Goal: Information Seeking & Learning: Learn about a topic

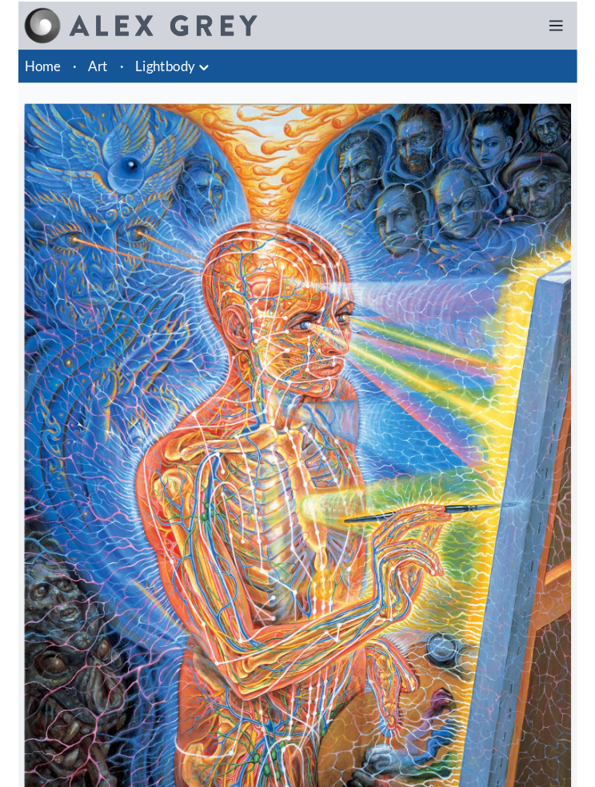
scroll to position [50, 0]
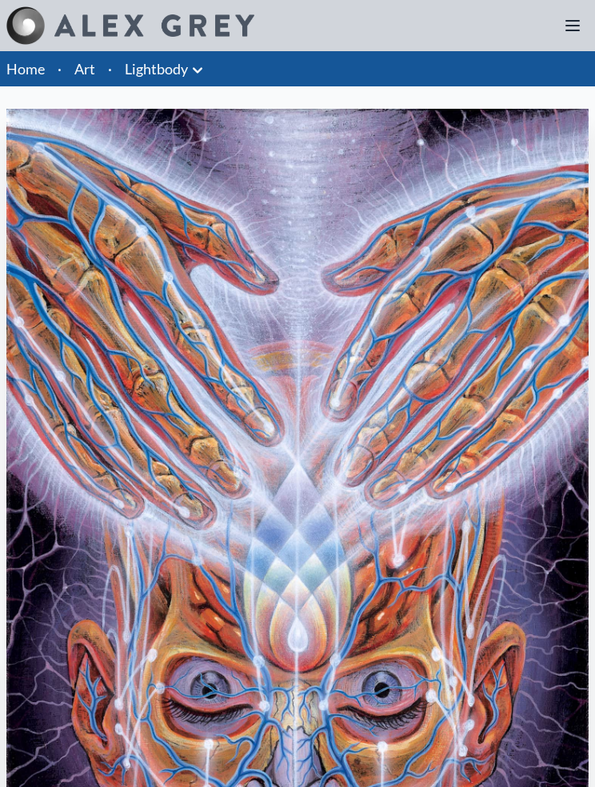
click at [163, 72] on link "Lightbody" at bounding box center [156, 69] width 63 height 22
click at [85, 74] on link "Art" at bounding box center [84, 69] width 21 height 22
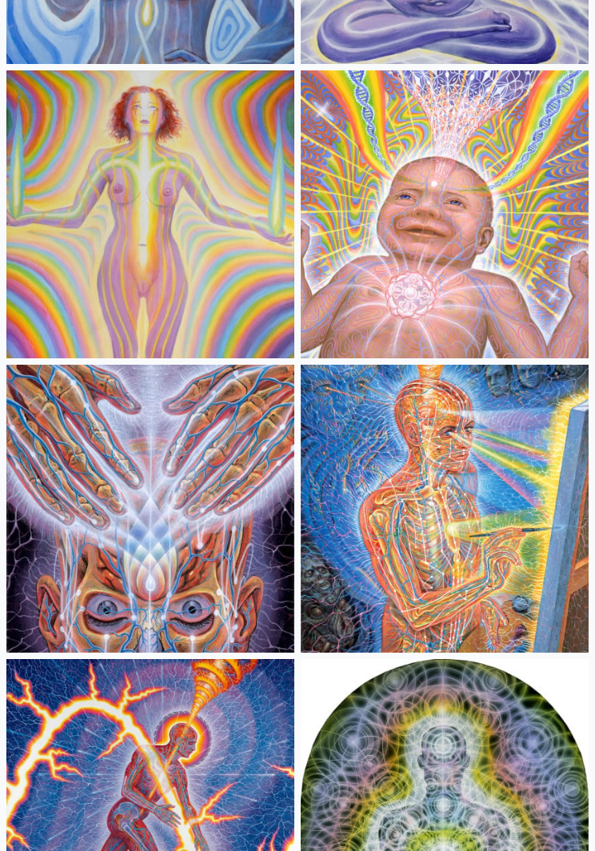
scroll to position [1069, 0]
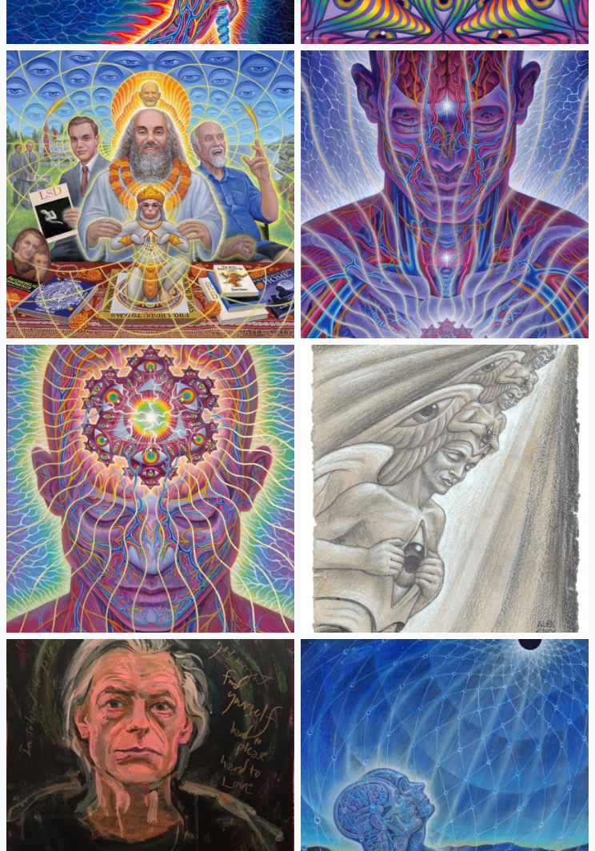
scroll to position [4241, 0]
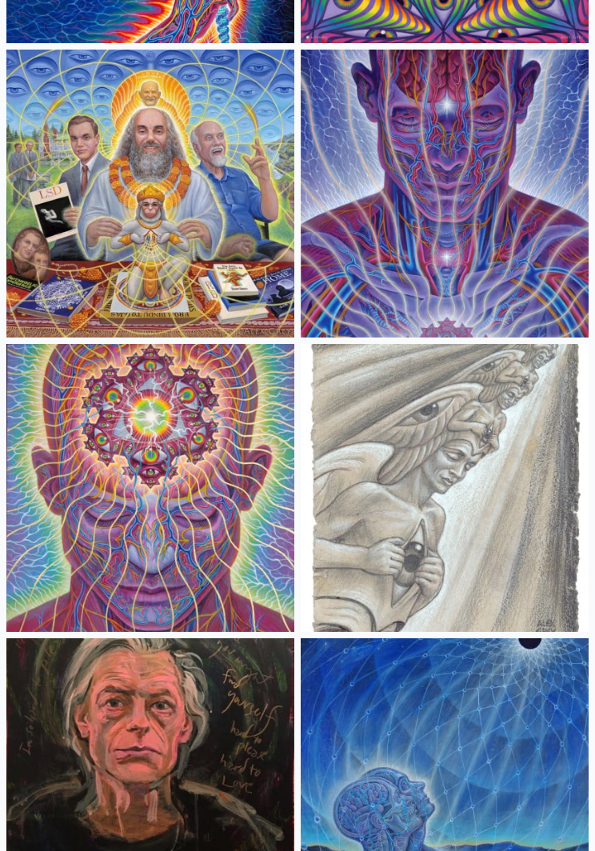
click at [119, 430] on img at bounding box center [150, 488] width 288 height 288
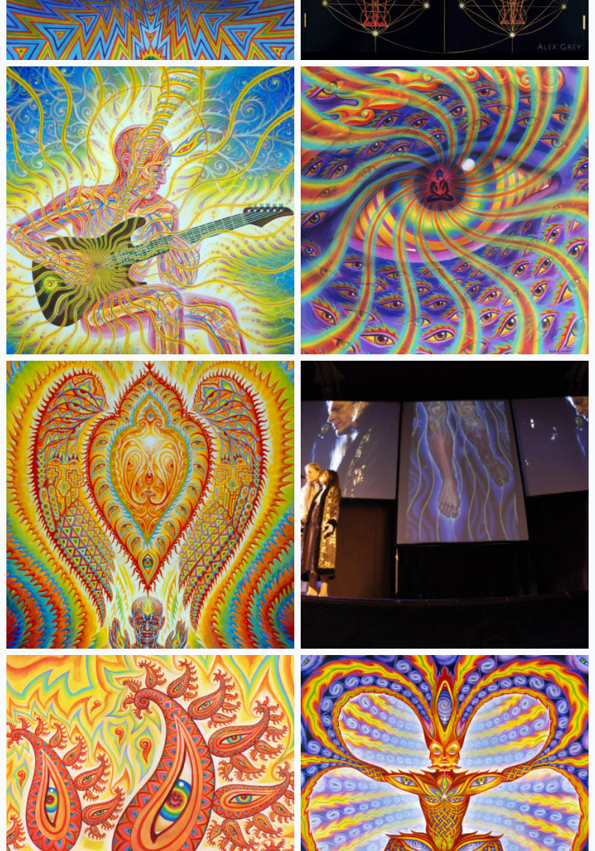
scroll to position [19814, 0]
click at [95, 288] on img at bounding box center [150, 210] width 288 height 288
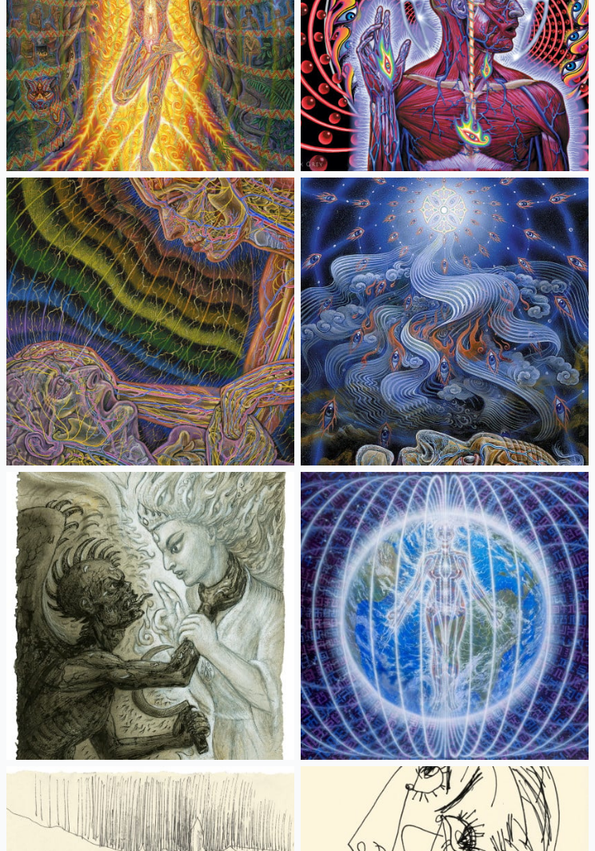
scroll to position [23600, 0]
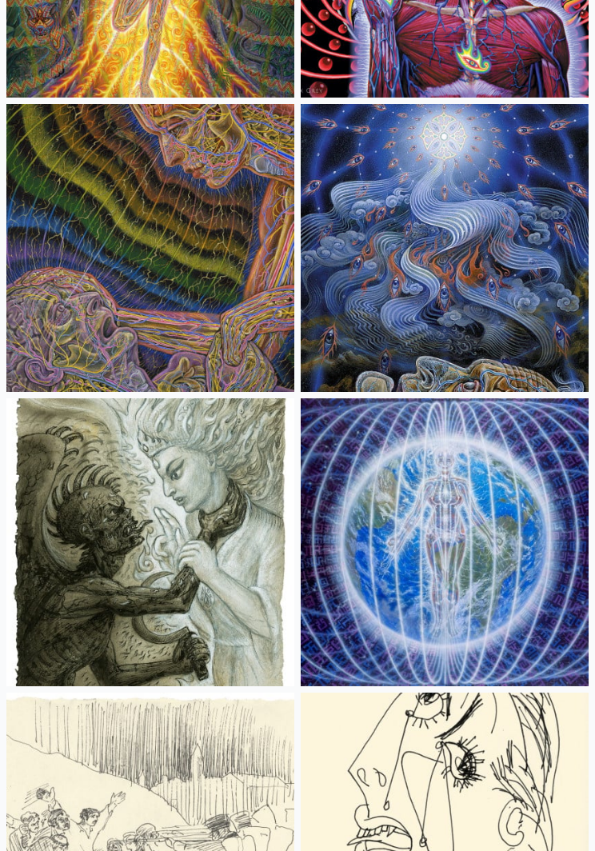
click at [518, 282] on img at bounding box center [445, 249] width 288 height 288
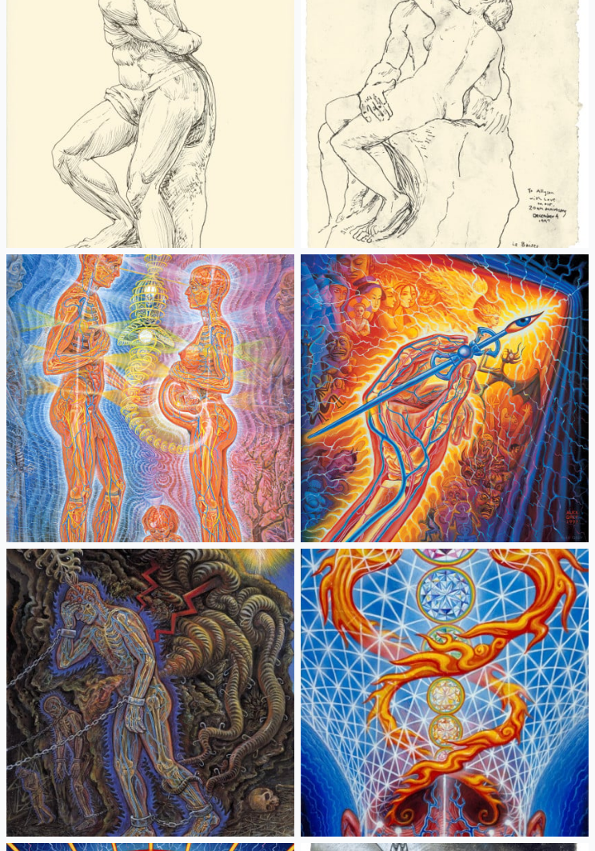
scroll to position [28493, 0]
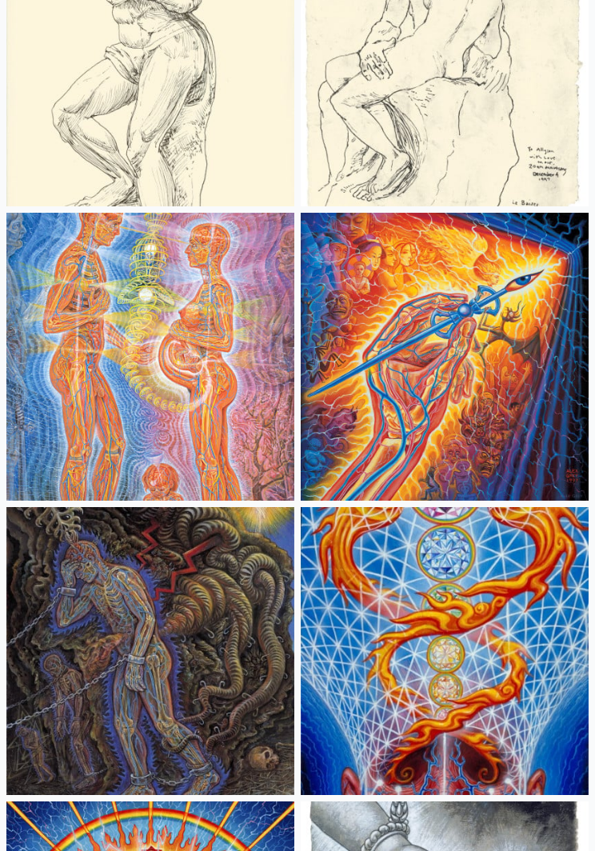
click at [544, 344] on img at bounding box center [445, 357] width 288 height 288
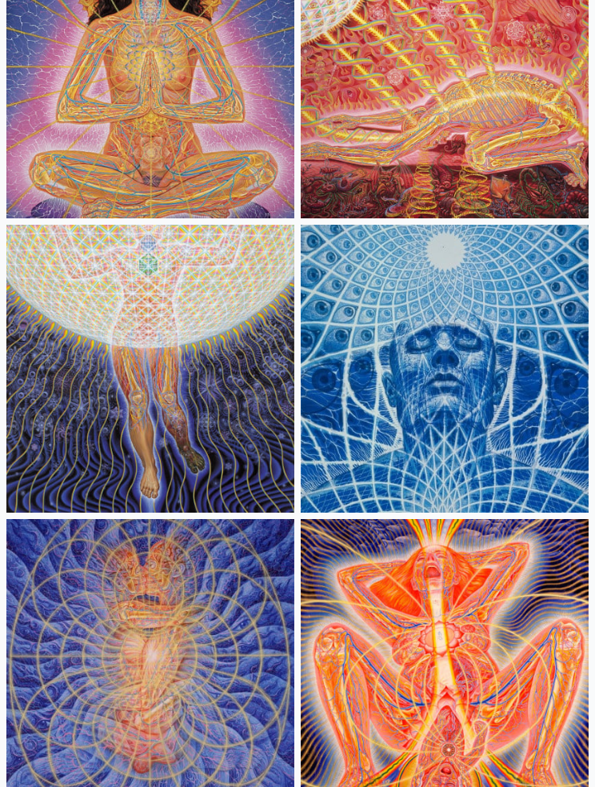
scroll to position [34514, 0]
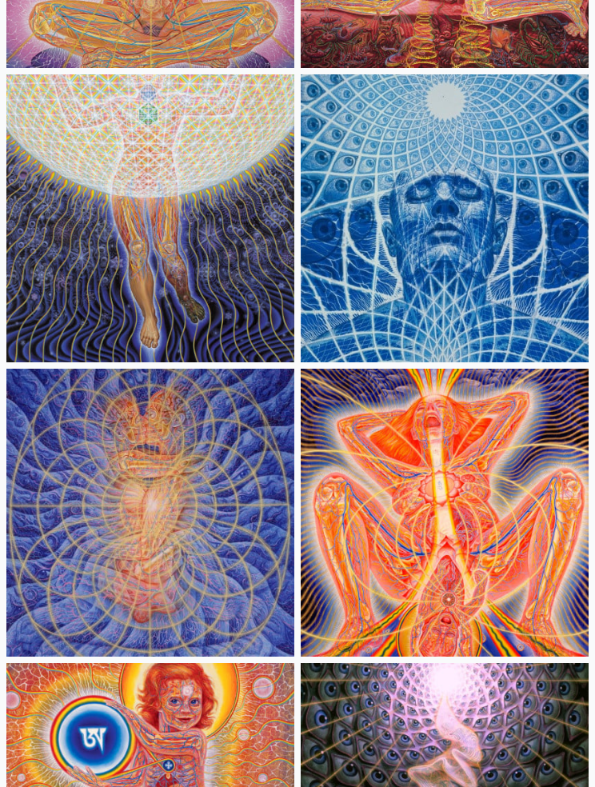
click at [88, 161] on img at bounding box center [150, 218] width 288 height 288
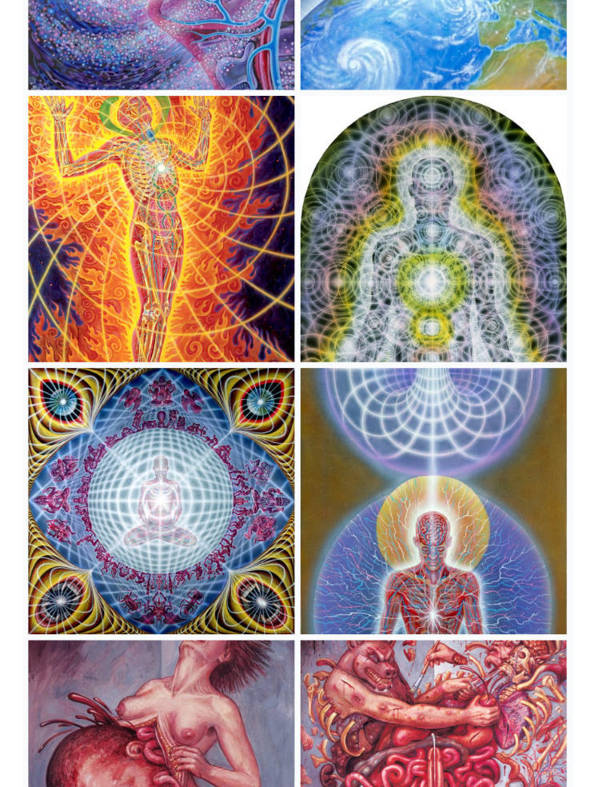
scroll to position [37490, 0]
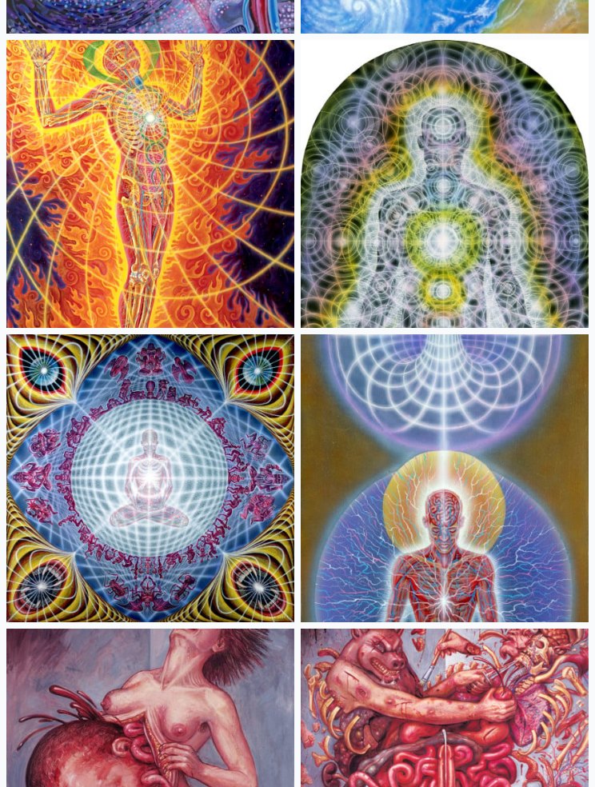
click at [128, 136] on img at bounding box center [150, 184] width 288 height 288
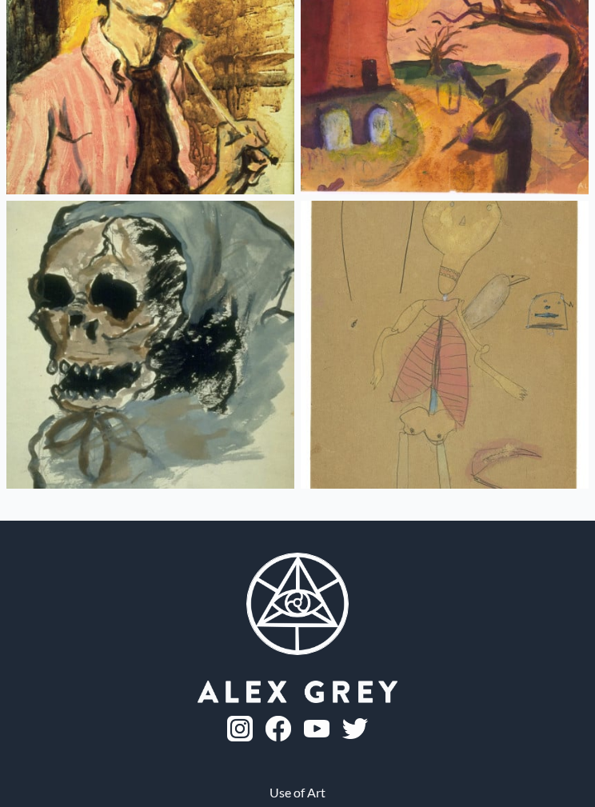
scroll to position [49600, 0]
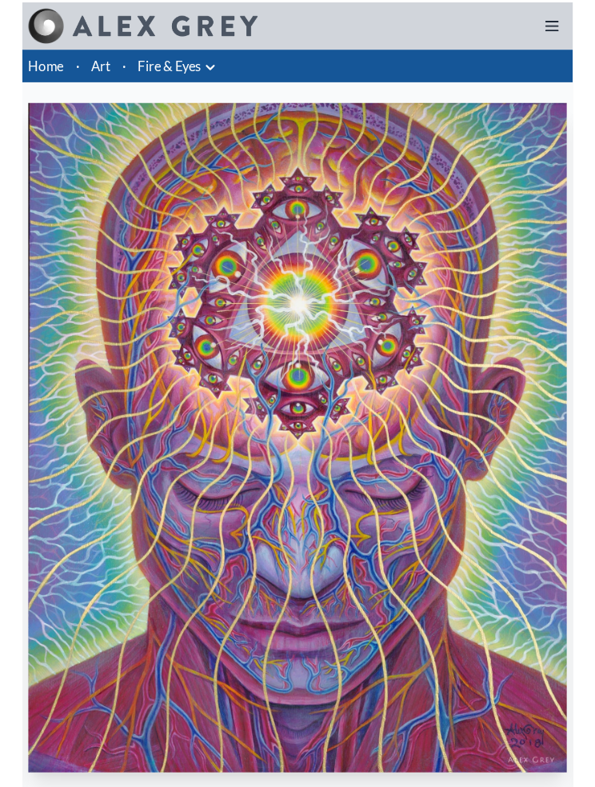
scroll to position [111, 0]
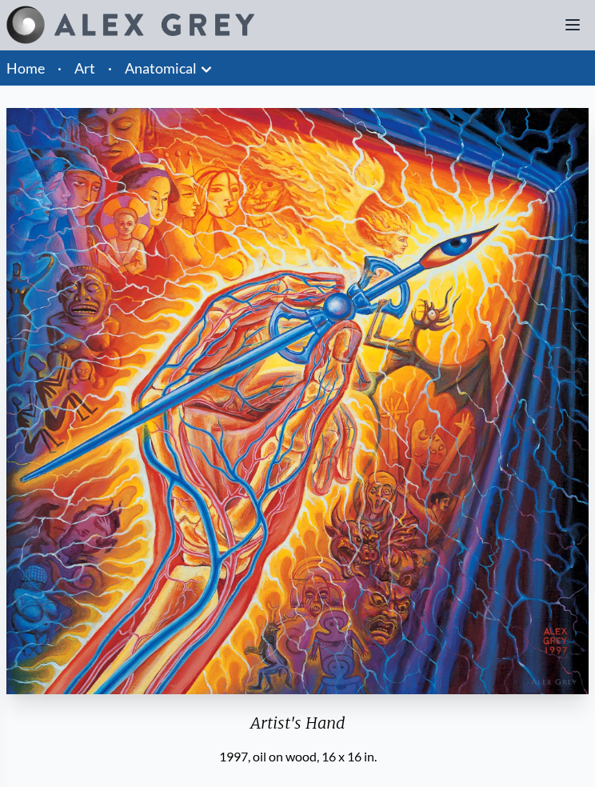
scroll to position [1, 0]
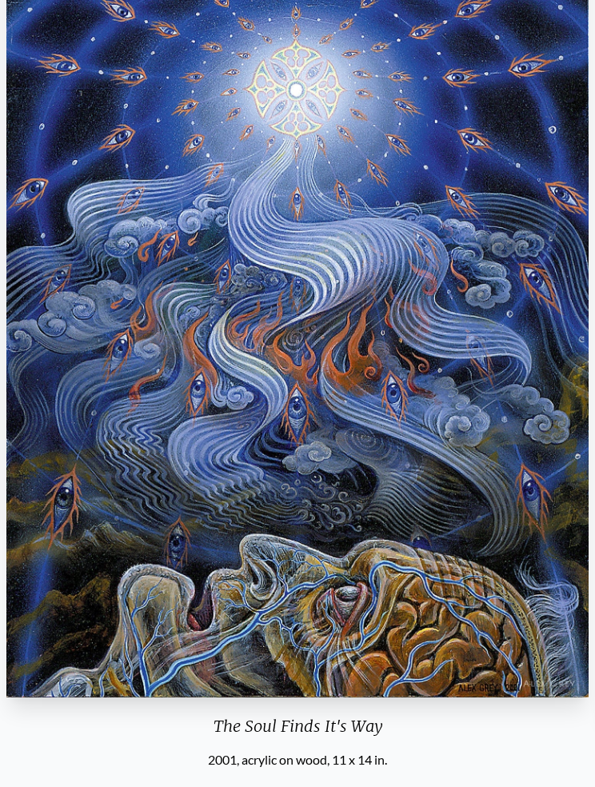
scroll to position [149, 0]
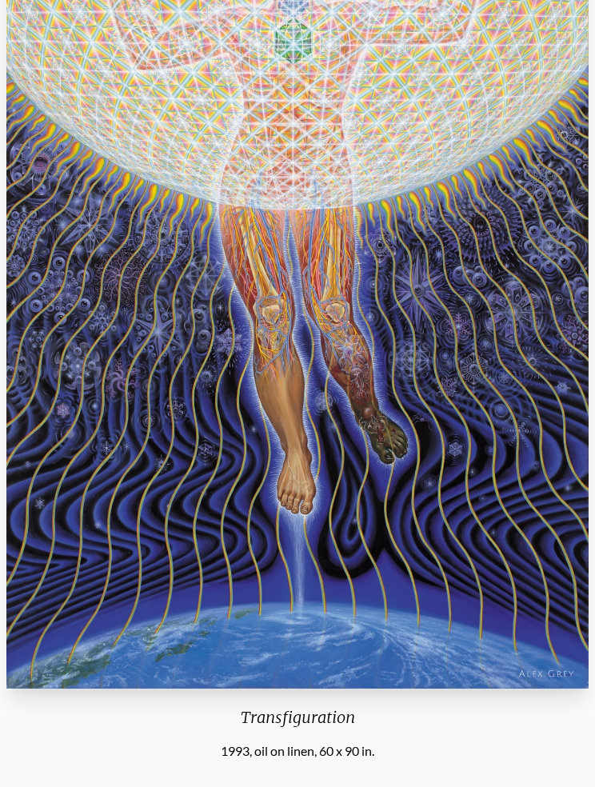
scroll to position [293, 0]
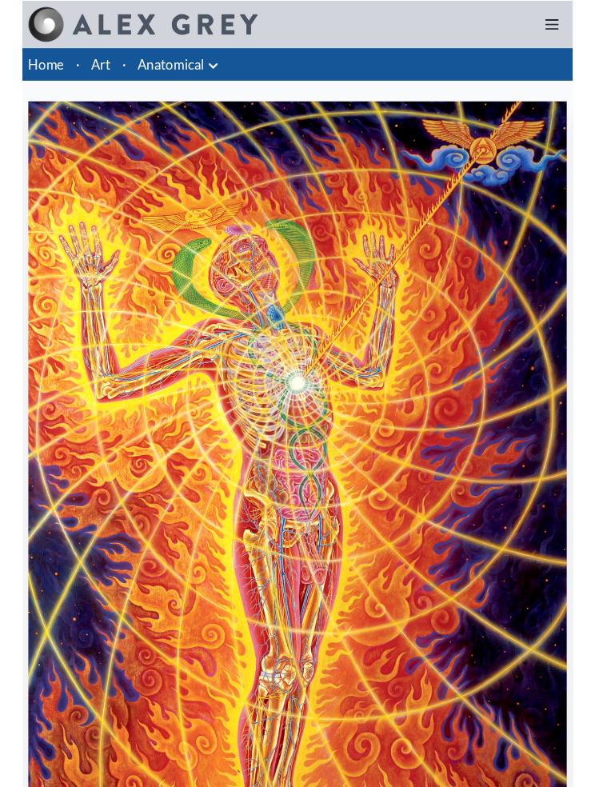
scroll to position [64, 0]
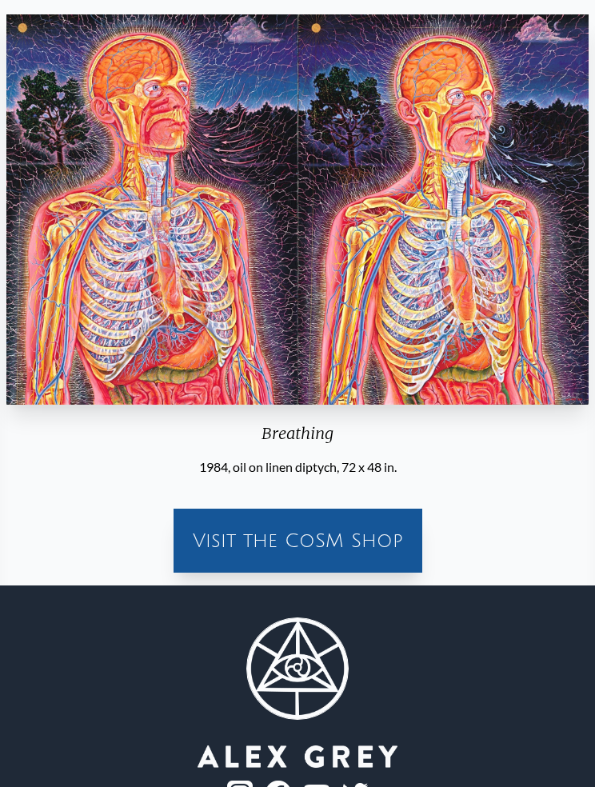
scroll to position [94, 0]
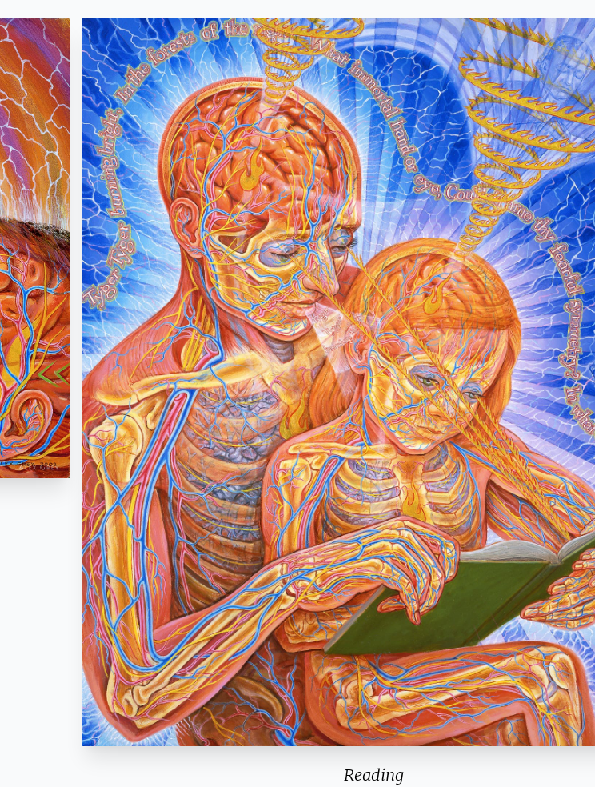
scroll to position [90, 0]
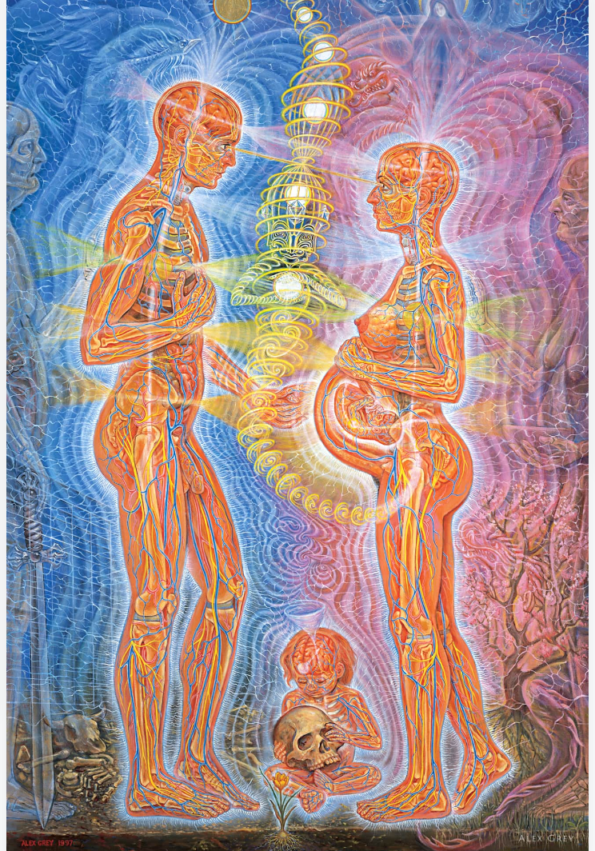
scroll to position [137, 0]
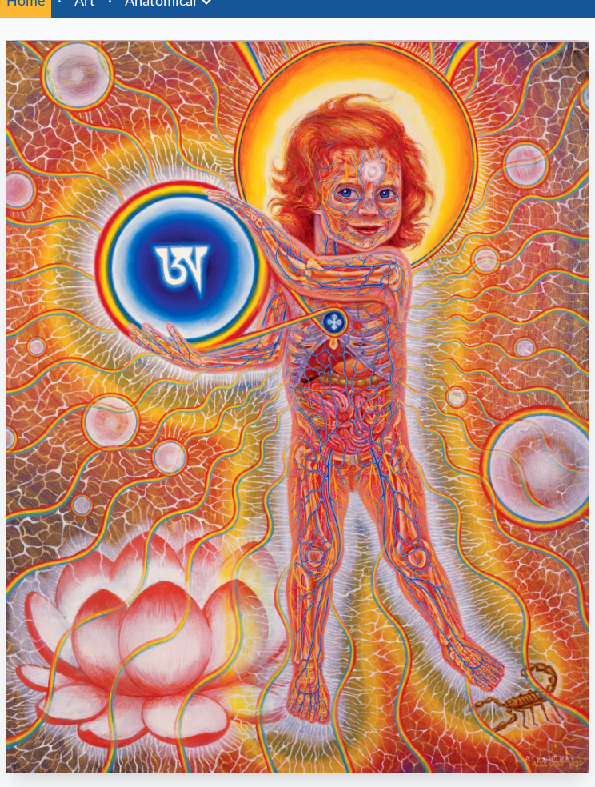
scroll to position [68, 0]
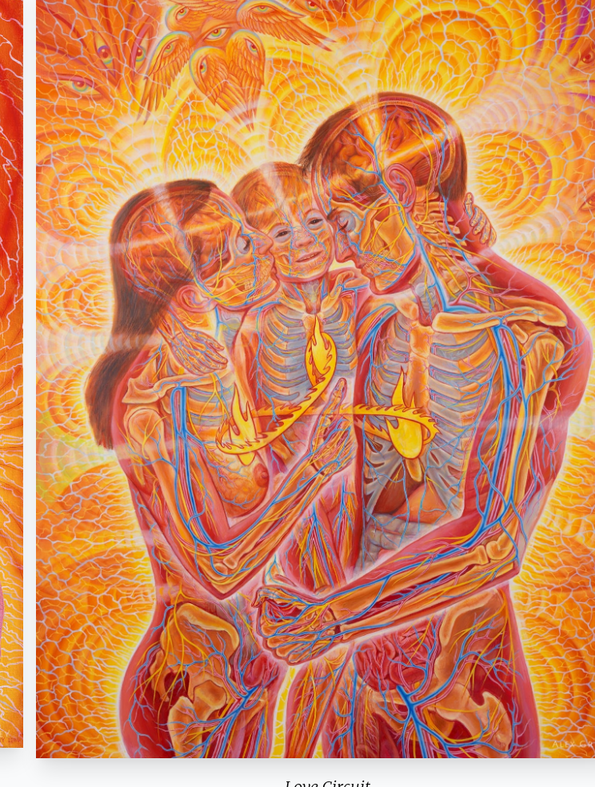
scroll to position [130, 0]
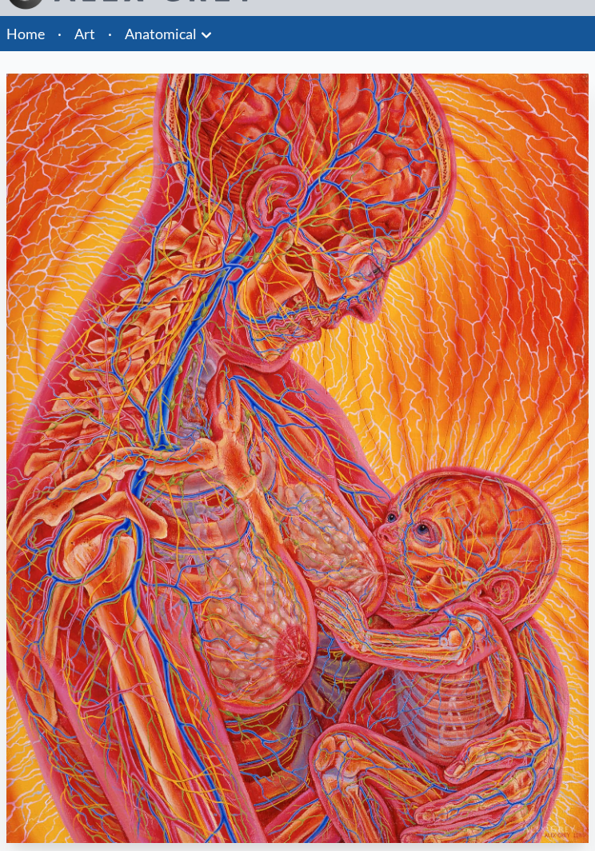
scroll to position [45, 0]
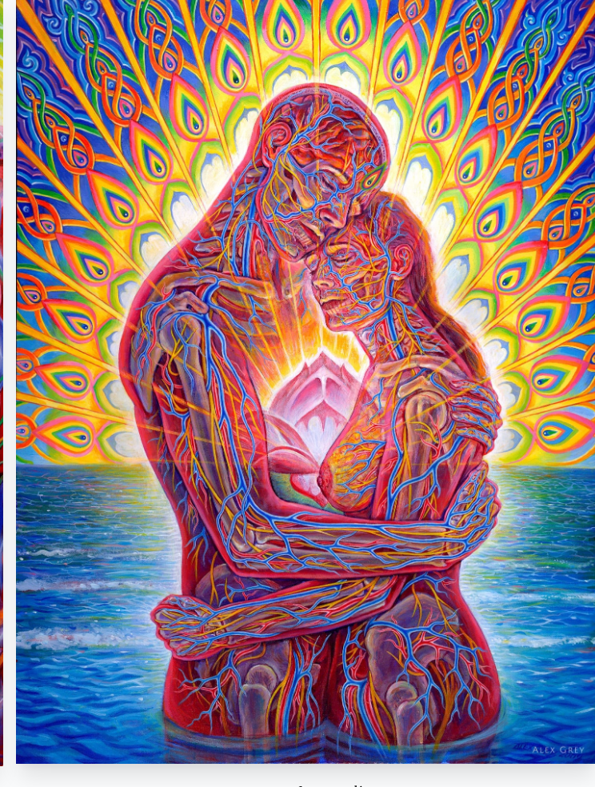
scroll to position [121, 0]
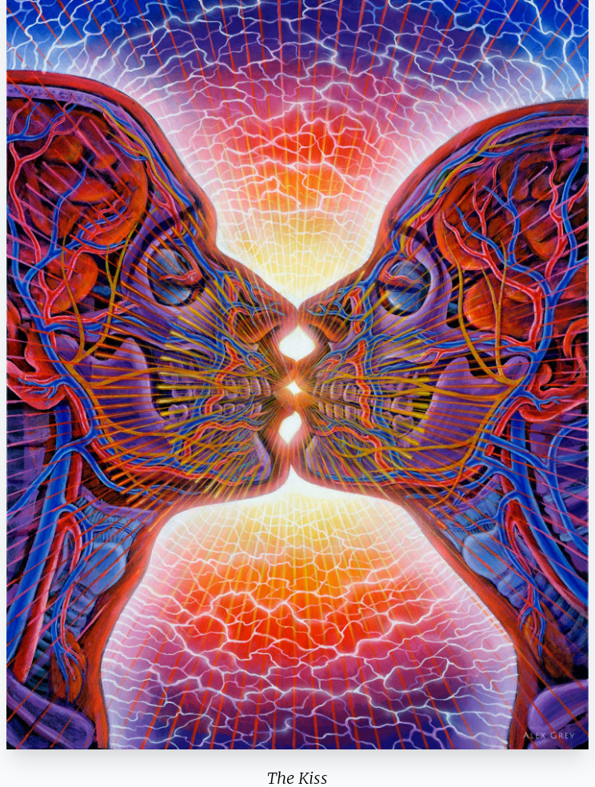
scroll to position [133, 0]
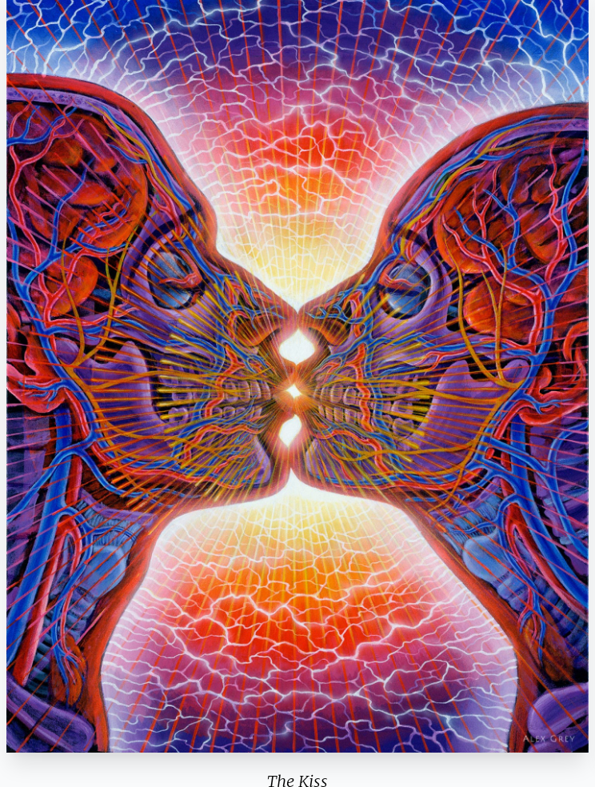
scroll to position [120, 0]
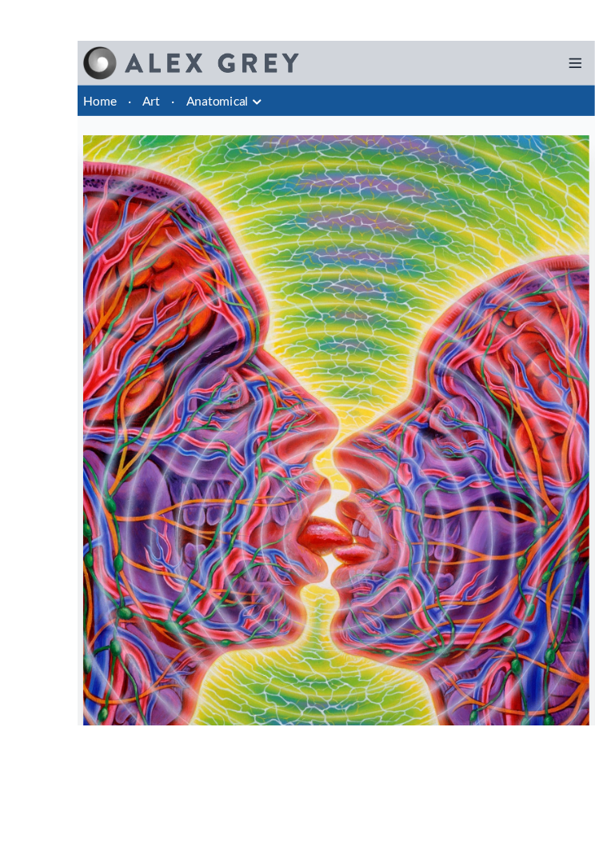
scroll to position [34, 0]
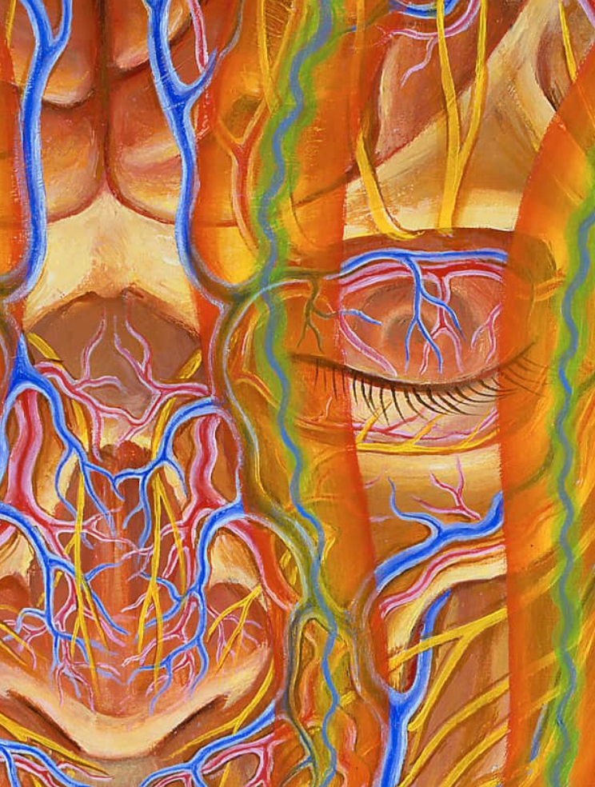
click at [175, 75] on img "4 / 35" at bounding box center [297, 362] width 582 height 574
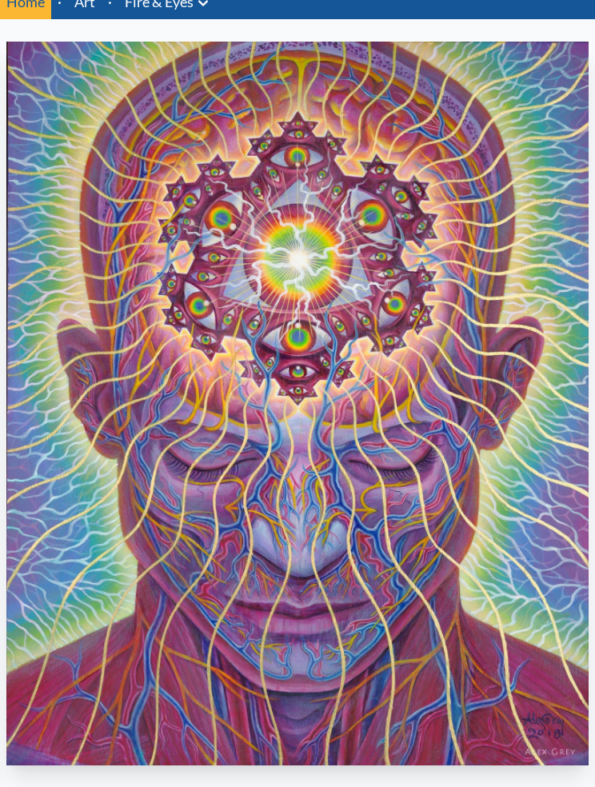
scroll to position [67, 0]
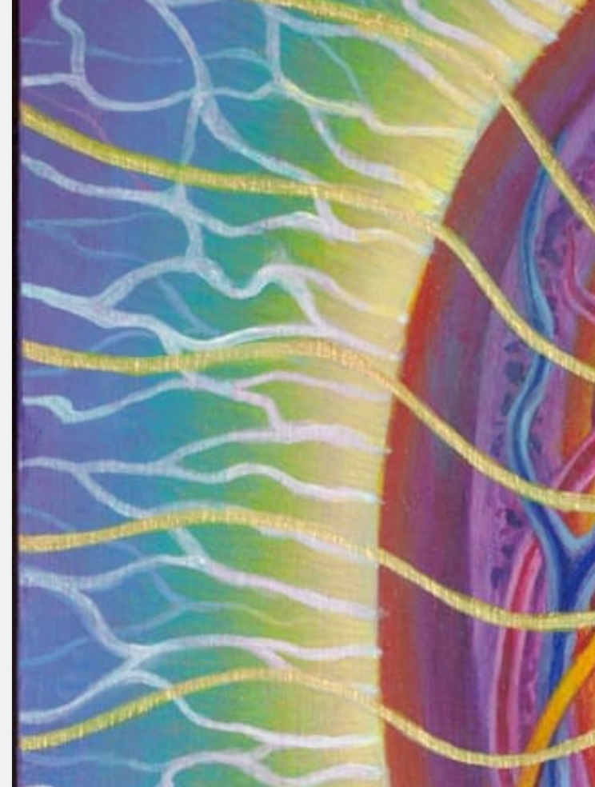
click at [30, 42] on img "11 / 31" at bounding box center [297, 403] width 582 height 723
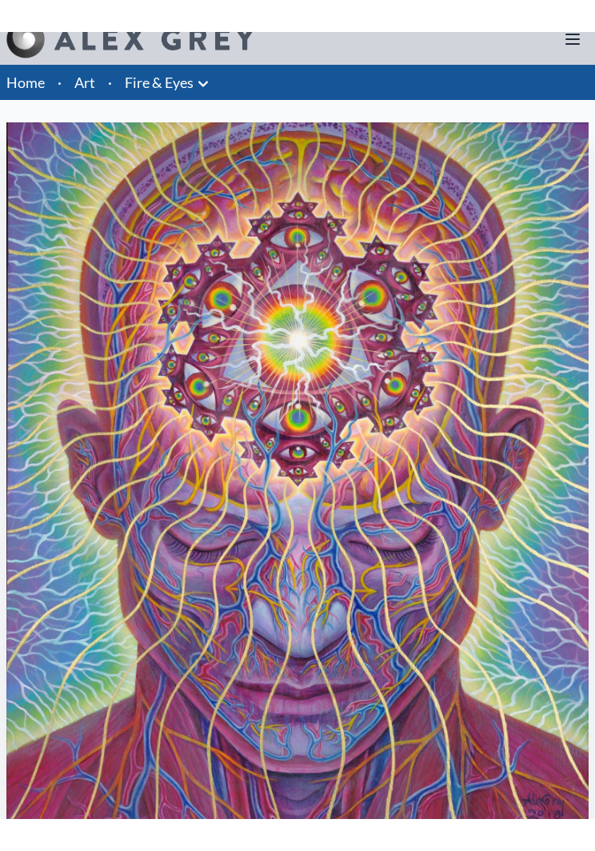
scroll to position [0, 0]
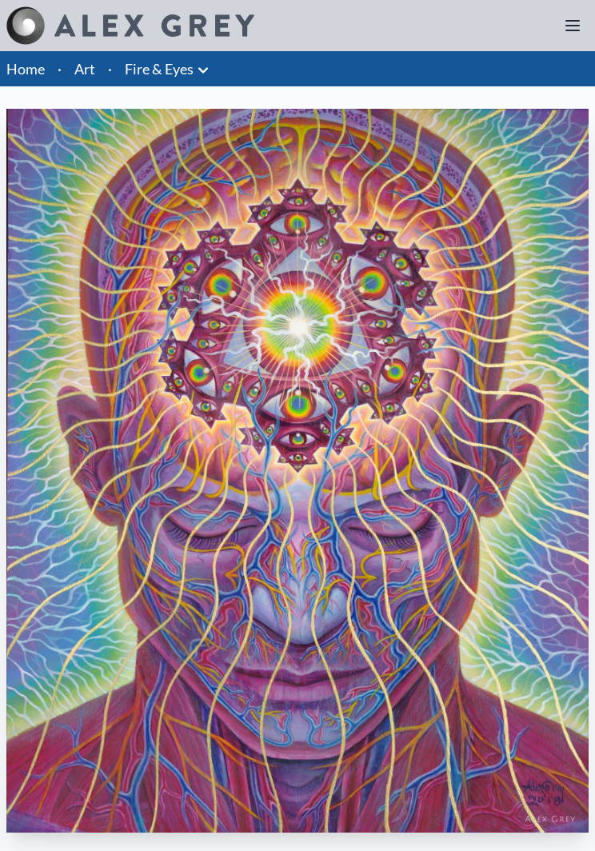
click at [154, 79] on link "Fire & Eyes" at bounding box center [159, 69] width 69 height 22
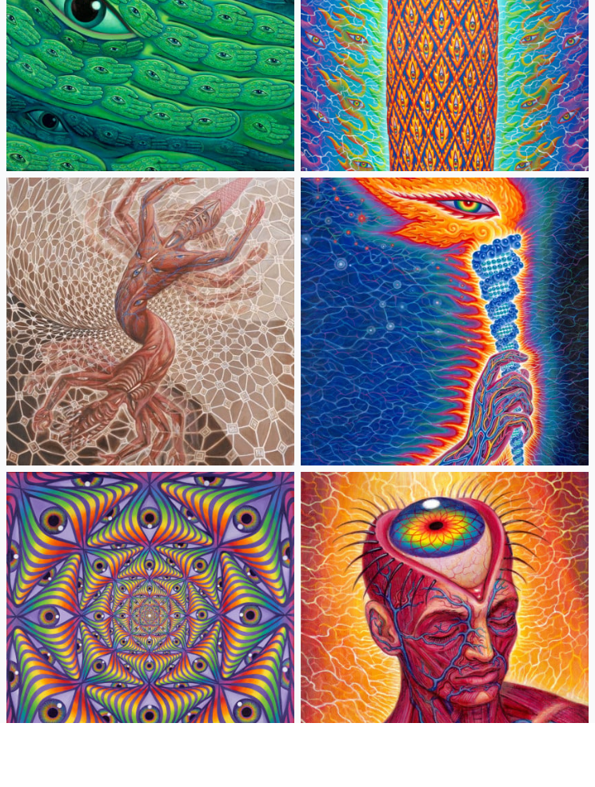
scroll to position [288, 0]
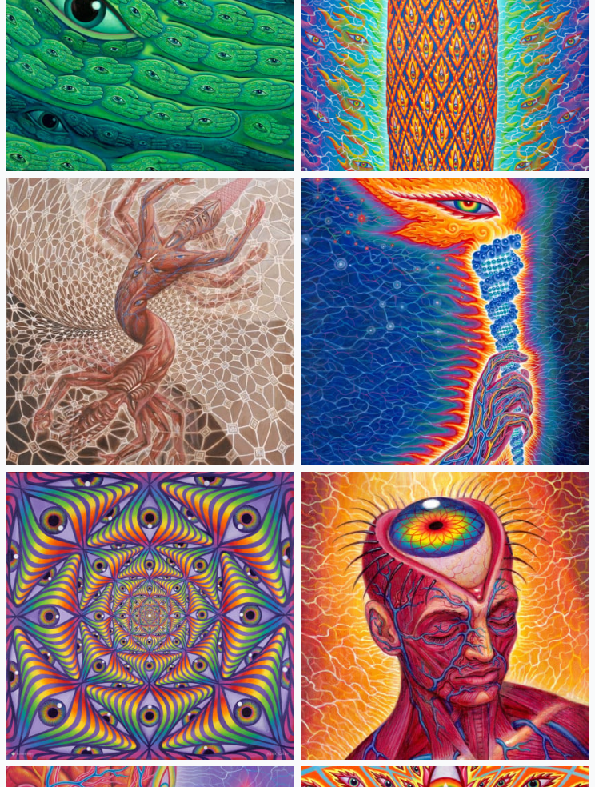
click at [103, 312] on img at bounding box center [150, 322] width 288 height 288
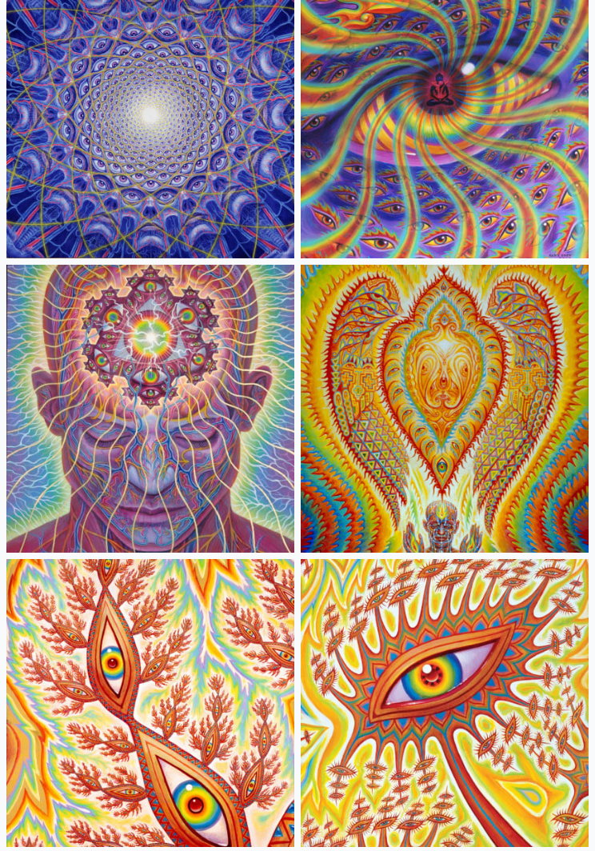
scroll to position [1378, 0]
click at [499, 340] on img at bounding box center [445, 409] width 288 height 288
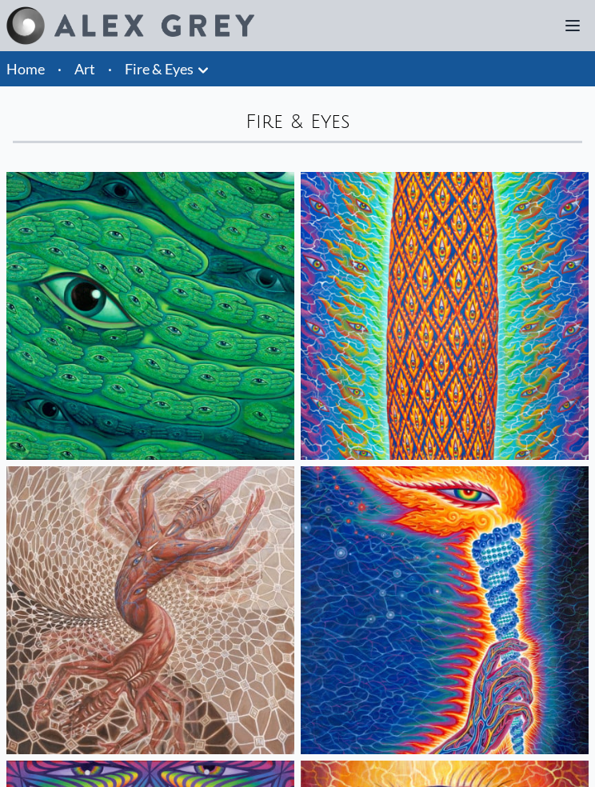
scroll to position [1442, 0]
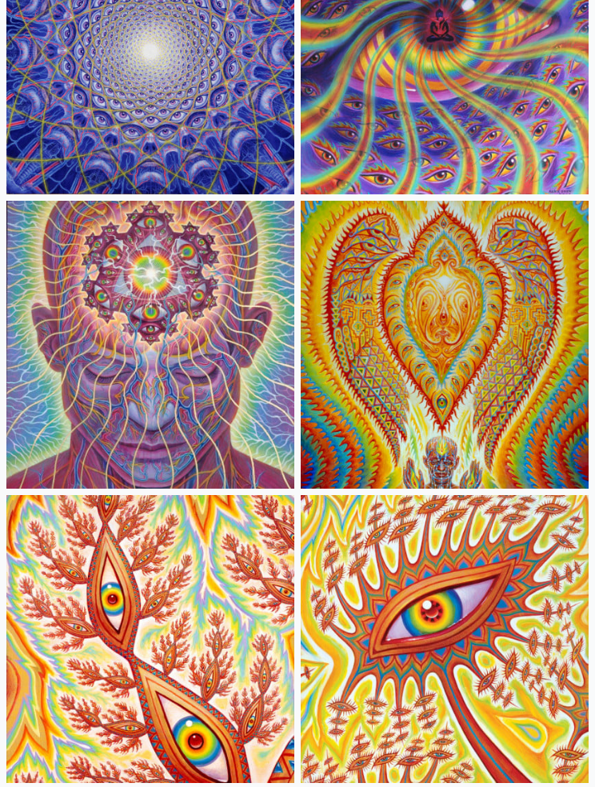
click at [510, 311] on img at bounding box center [445, 345] width 288 height 288
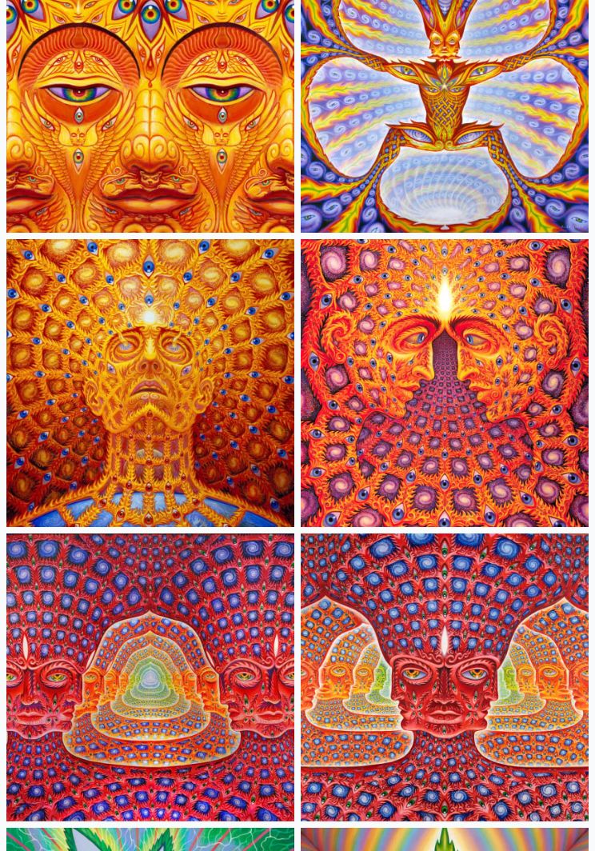
scroll to position [3363, 0]
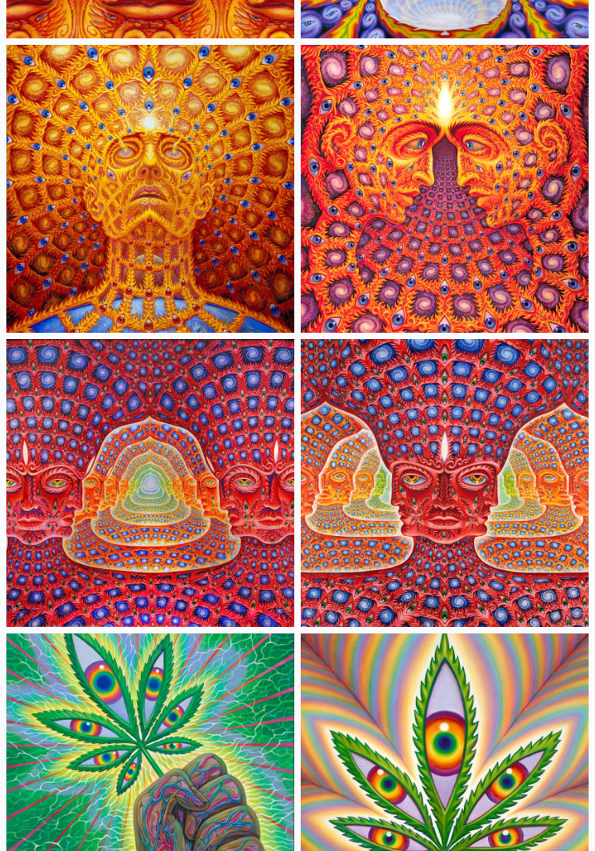
click at [516, 250] on img at bounding box center [445, 189] width 288 height 288
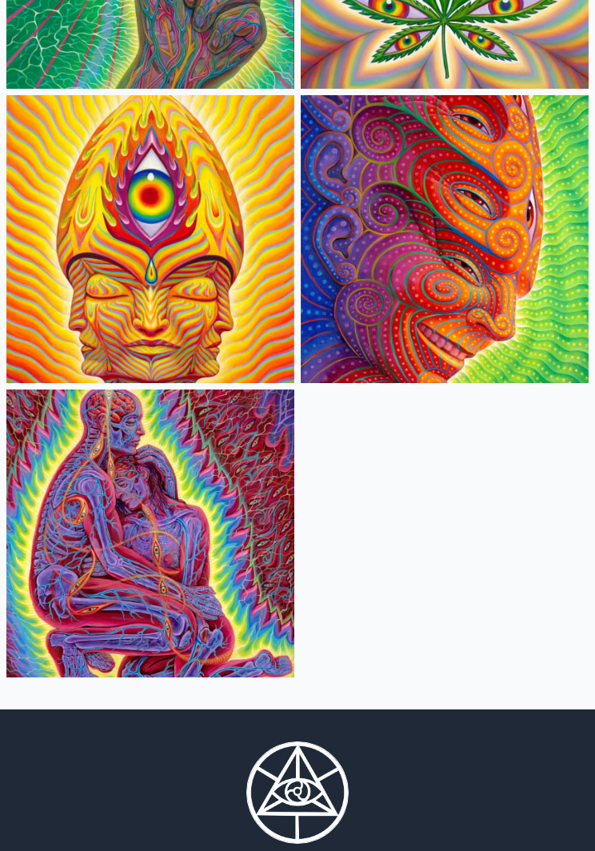
scroll to position [4198, 0]
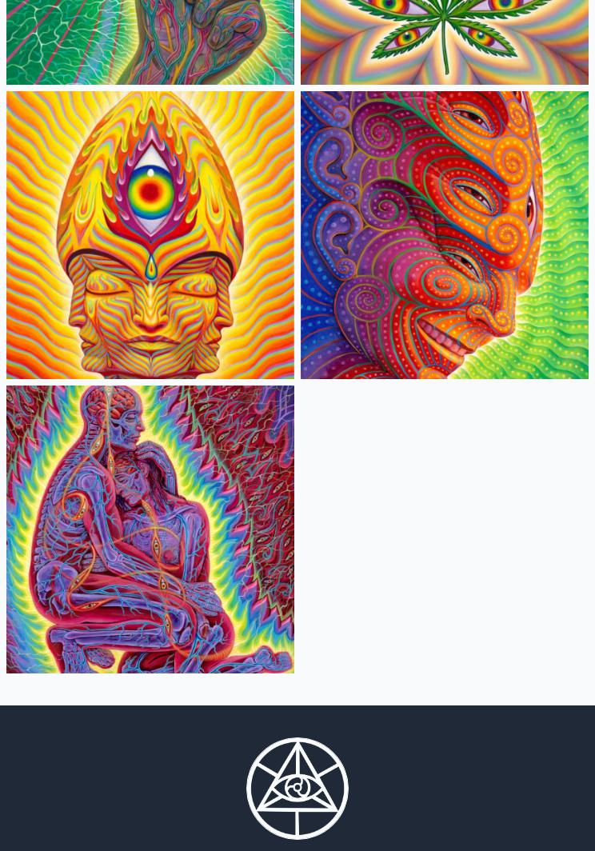
click at [137, 556] on img at bounding box center [150, 530] width 288 height 288
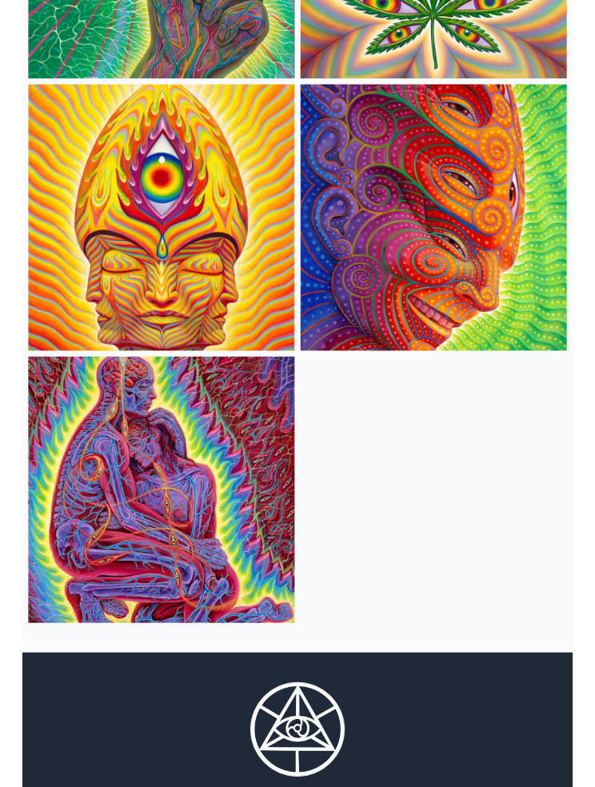
scroll to position [4263, 0]
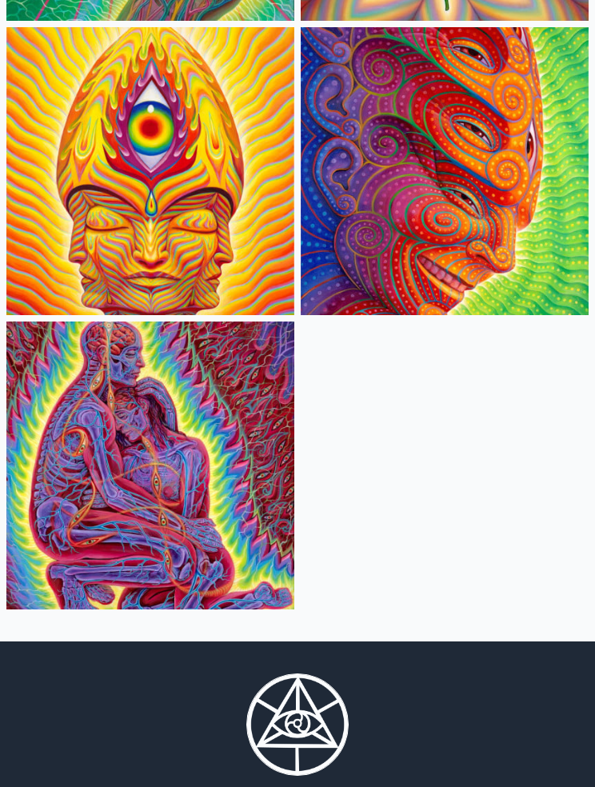
click at [213, 507] on img at bounding box center [150, 465] width 288 height 288
click at [120, 487] on img at bounding box center [150, 465] width 288 height 288
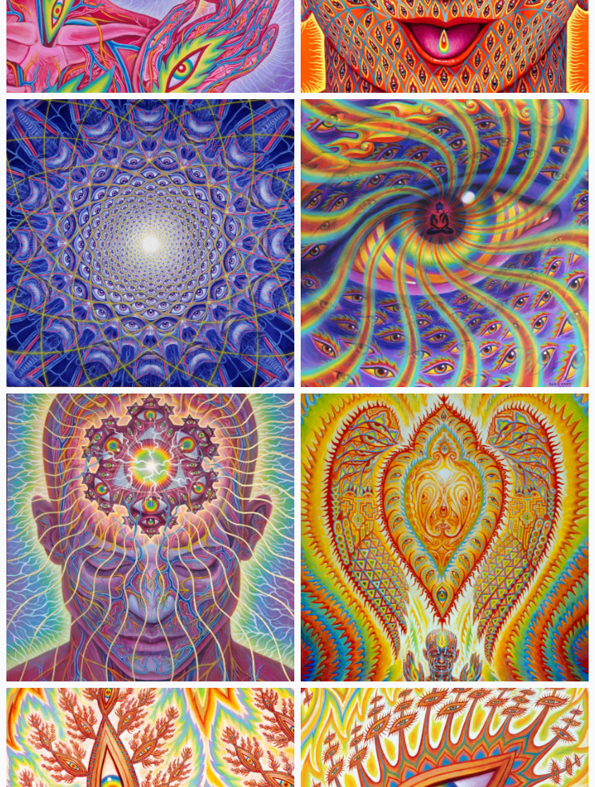
scroll to position [1238, 0]
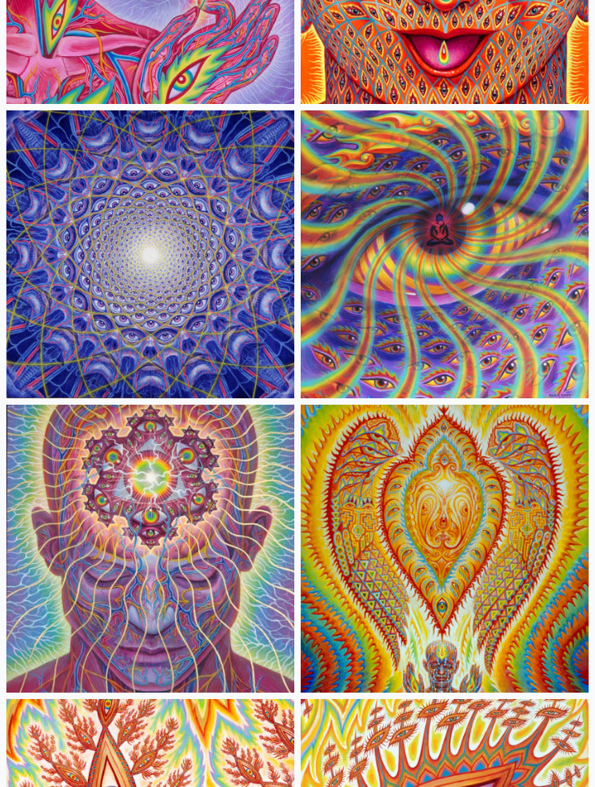
click at [501, 174] on img at bounding box center [445, 254] width 288 height 288
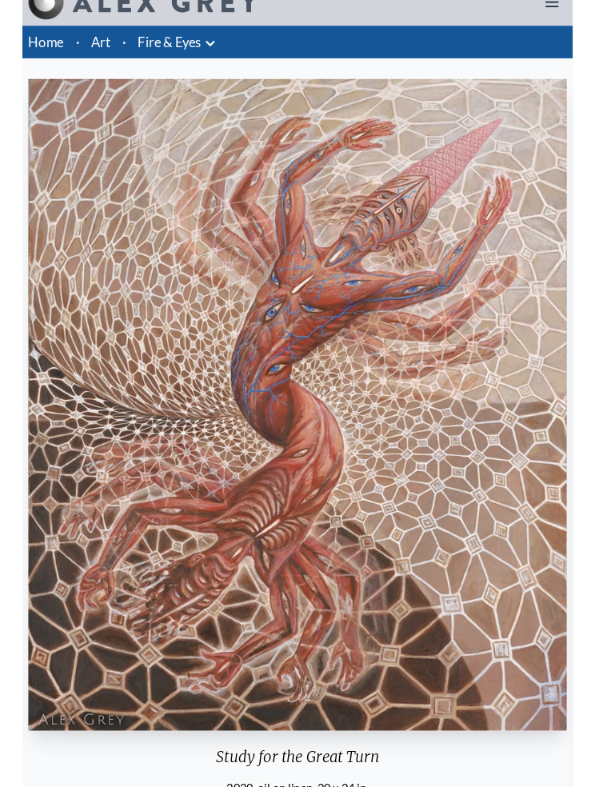
scroll to position [86, 0]
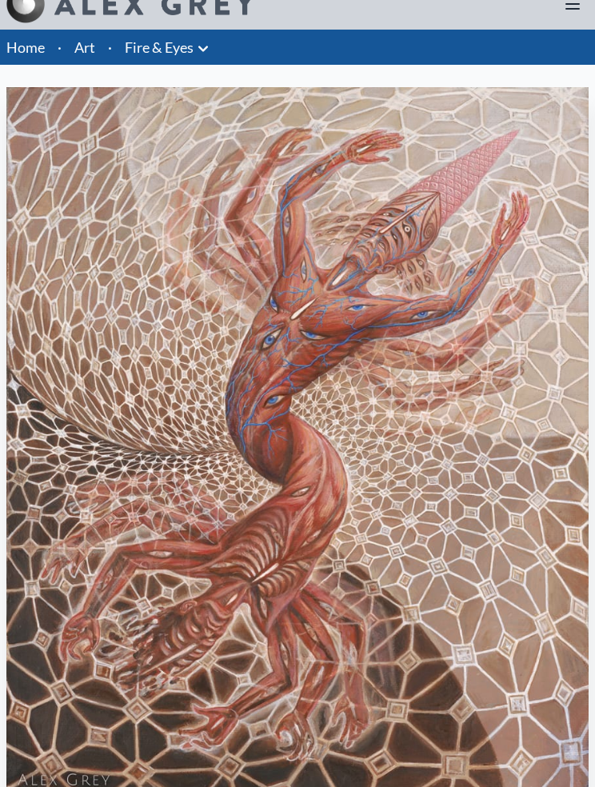
scroll to position [22, 0]
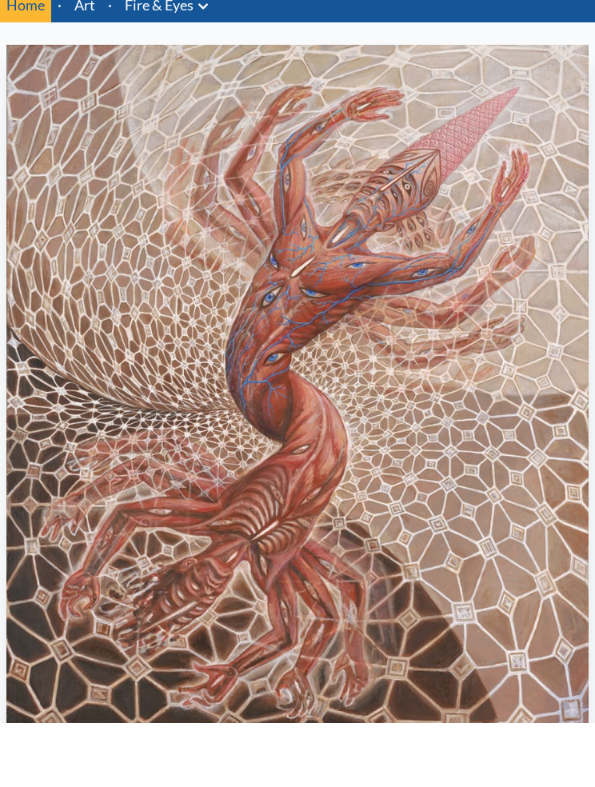
scroll to position [64, 0]
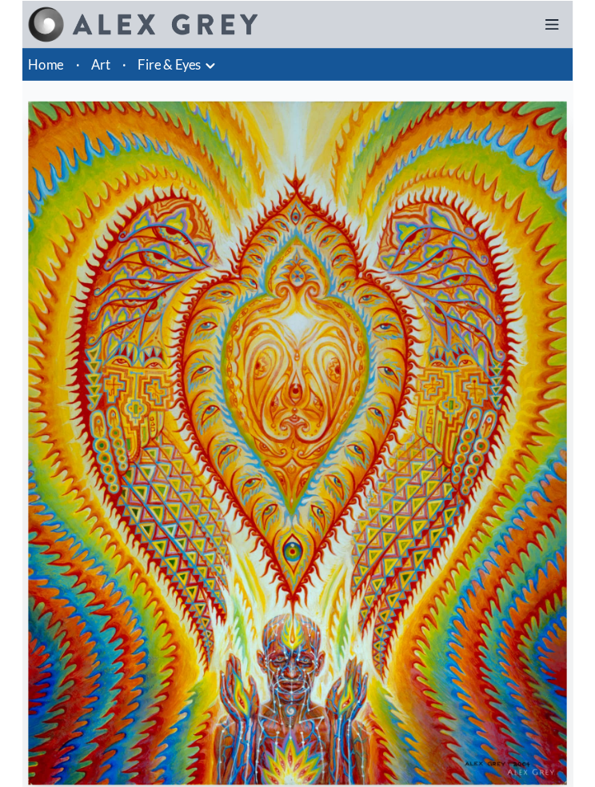
scroll to position [64, 0]
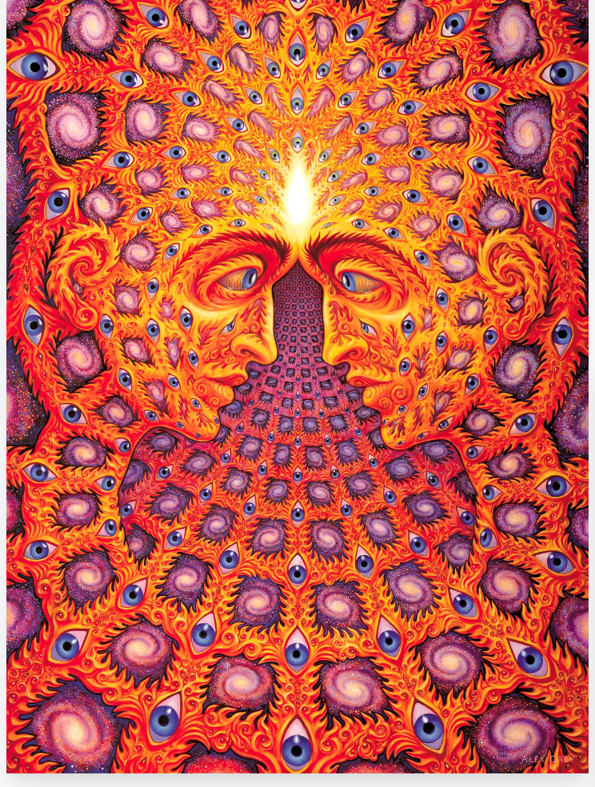
scroll to position [141, 0]
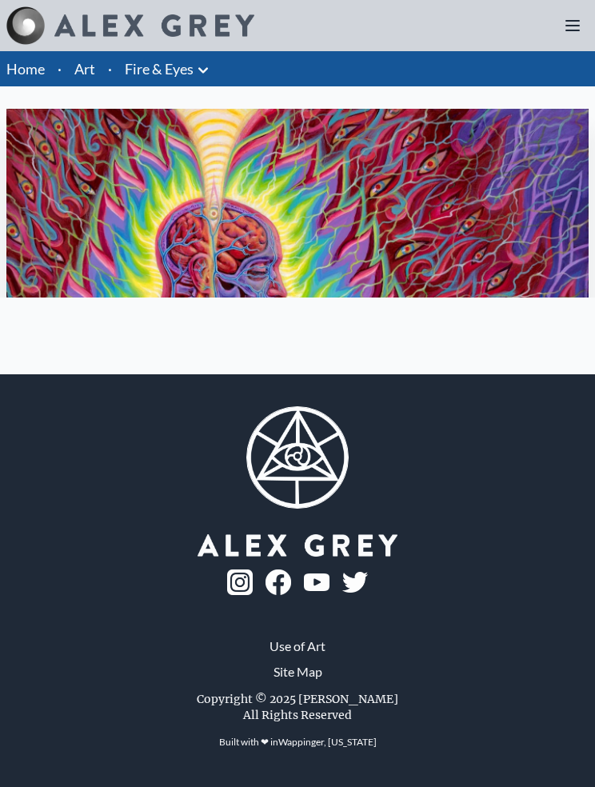
click at [0, 444] on div at bounding box center [297, 457] width 595 height 128
click at [435, 281] on img "31 / 31" at bounding box center [297, 497] width 582 height 776
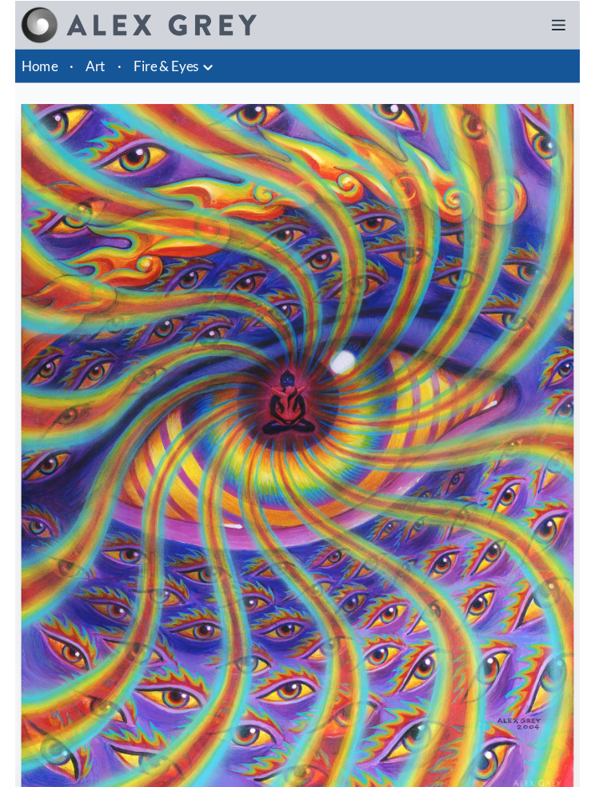
scroll to position [42, 0]
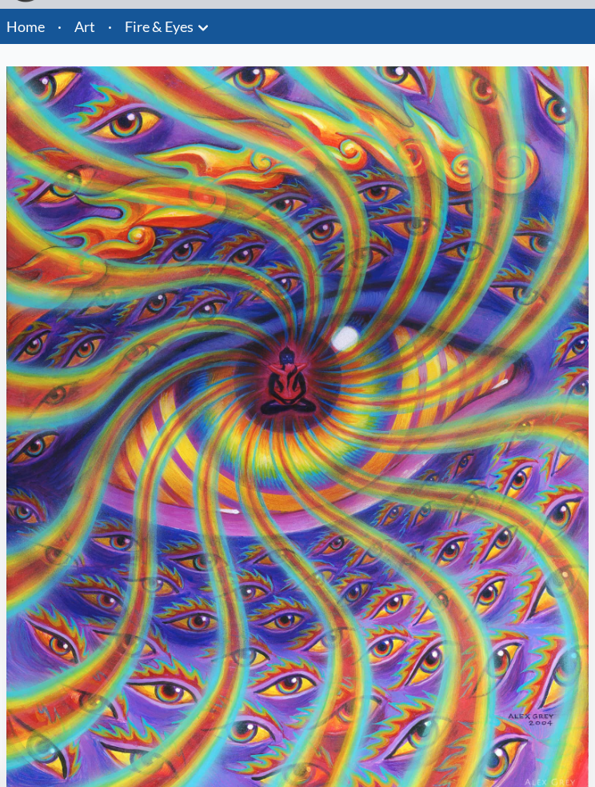
click at [38, 26] on link "Home" at bounding box center [25, 27] width 38 height 18
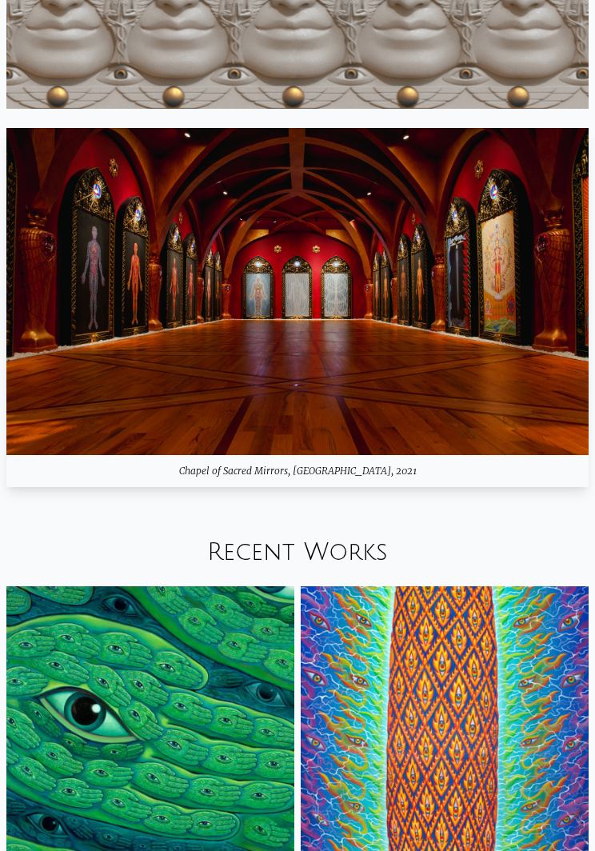
scroll to position [1357, 0]
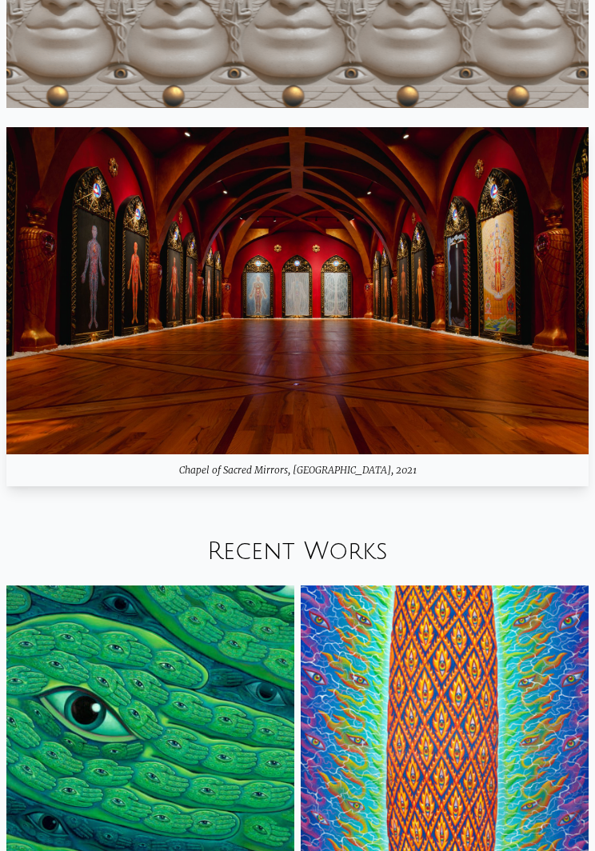
click at [444, 358] on img at bounding box center [297, 291] width 582 height 328
click at [376, 348] on img at bounding box center [297, 291] width 582 height 328
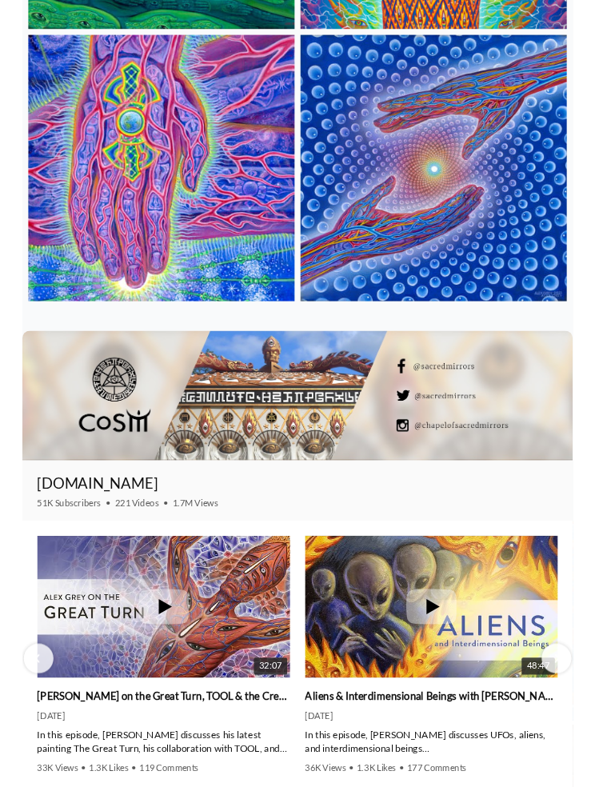
scroll to position [2263, 0]
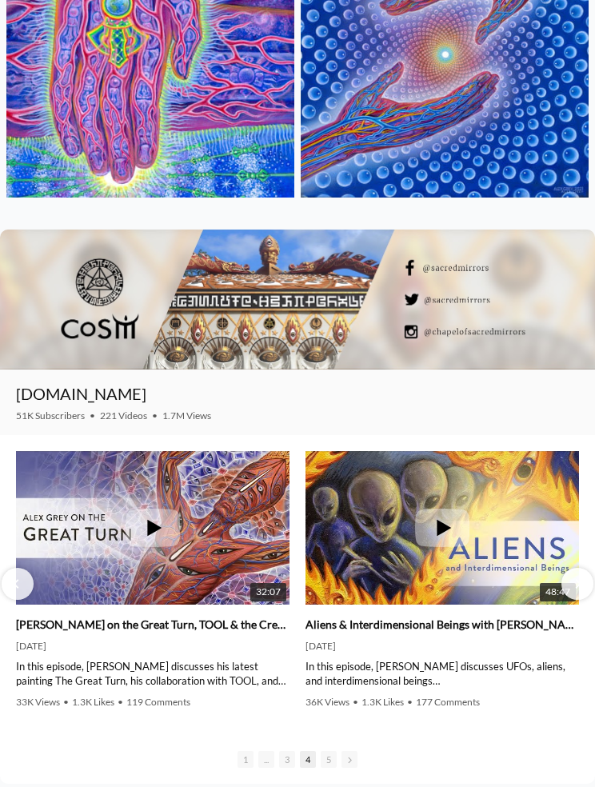
click at [76, 308] on div at bounding box center [297, 299] width 595 height 140
click at [79, 292] on div at bounding box center [297, 299] width 595 height 140
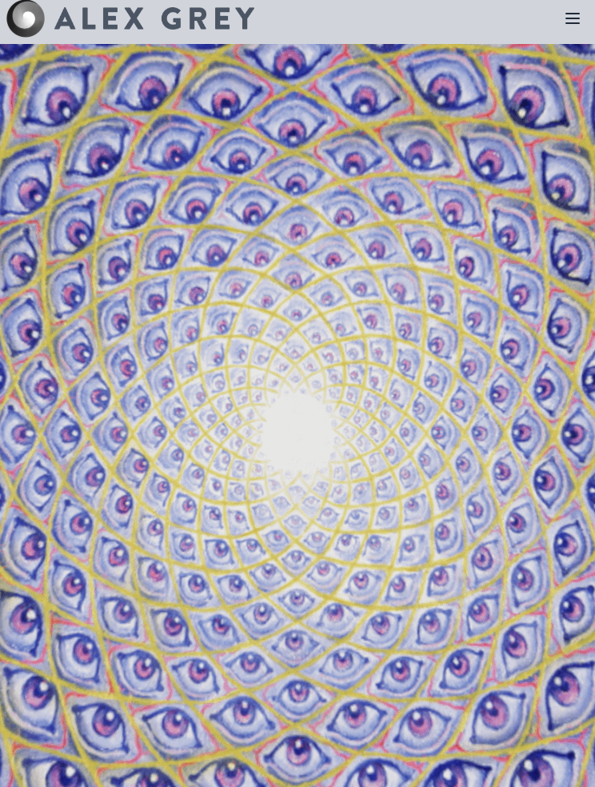
scroll to position [0, 0]
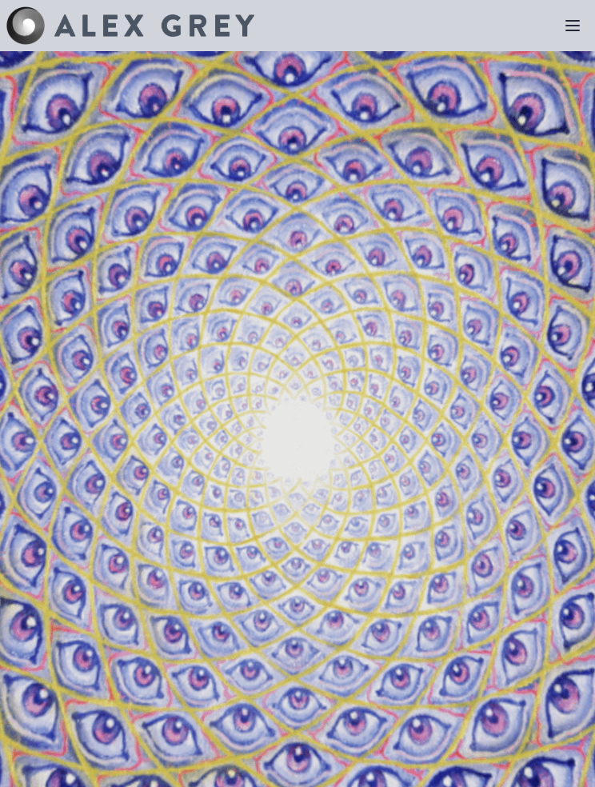
click at [580, 23] on icon at bounding box center [572, 25] width 19 height 19
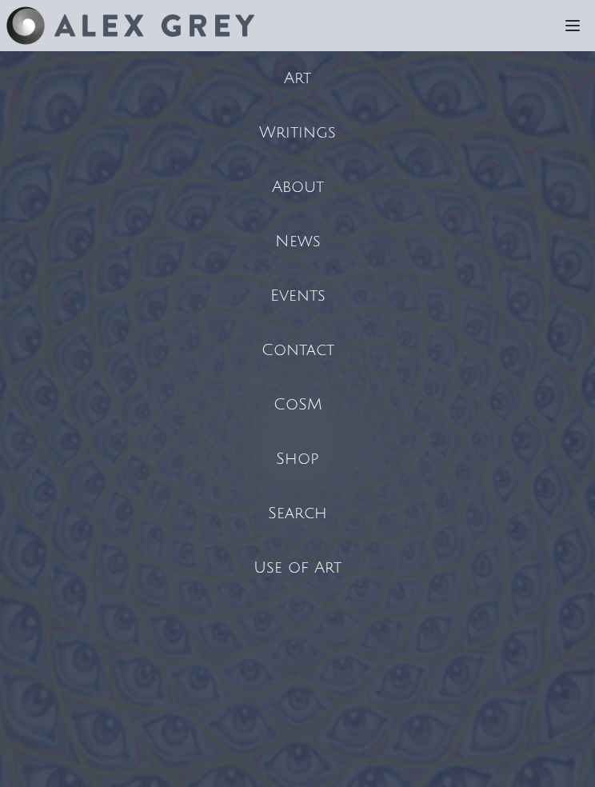
click at [312, 292] on div "Events" at bounding box center [297, 296] width 595 height 54
